Goal: Task Accomplishment & Management: Manage account settings

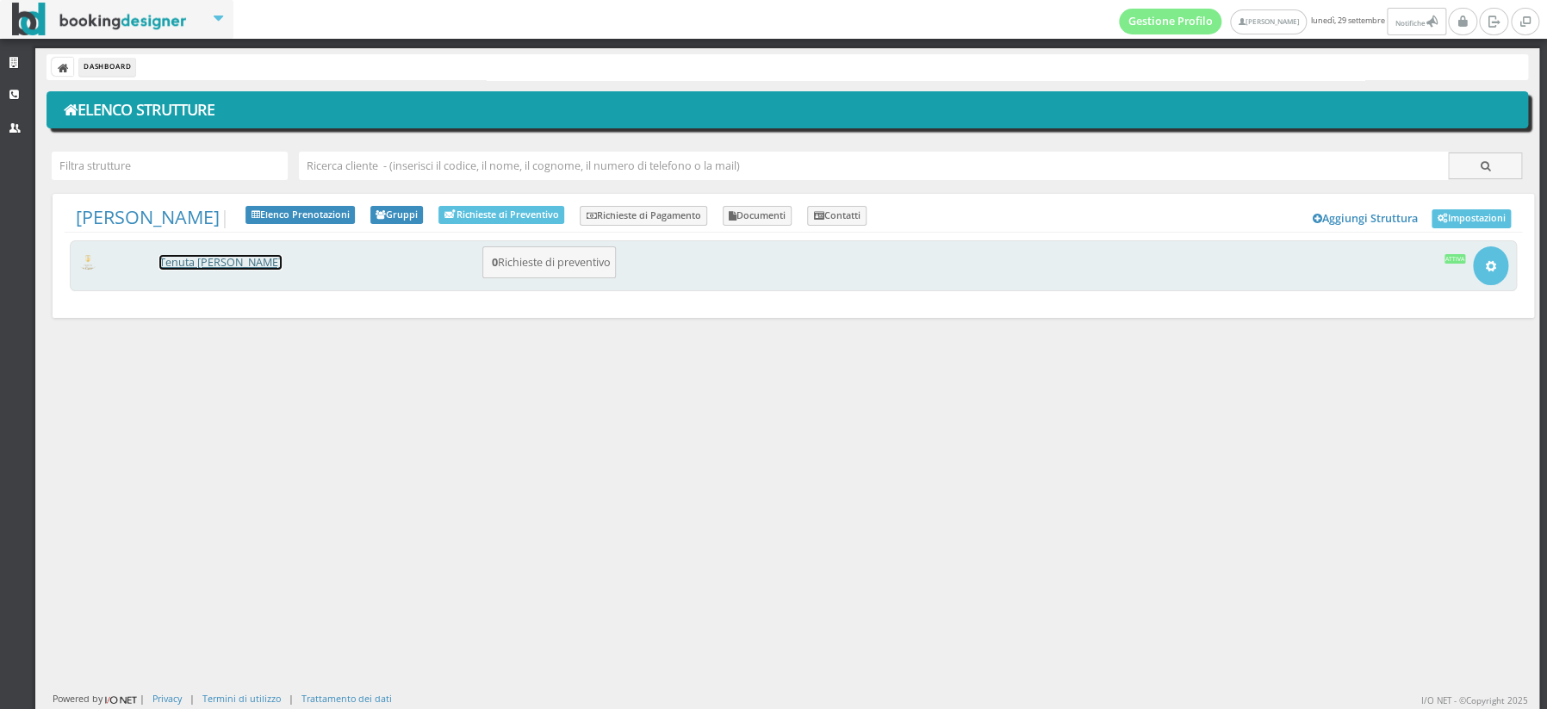
click at [211, 261] on link "[PERSON_NAME] [PERSON_NAME]" at bounding box center [220, 262] width 122 height 15
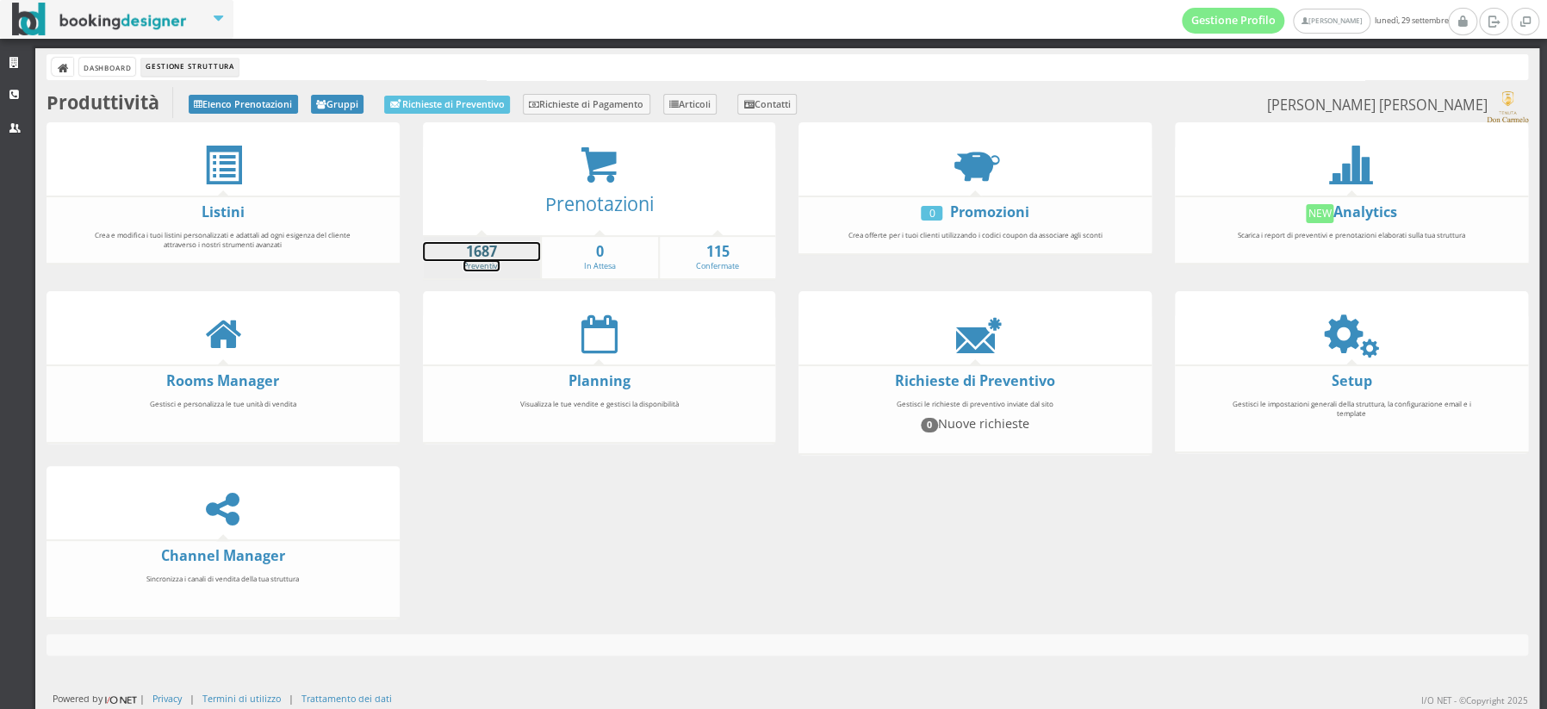
click at [468, 255] on strong "1687" at bounding box center [482, 252] width 118 height 20
